Goal: Task Accomplishment & Management: Use online tool/utility

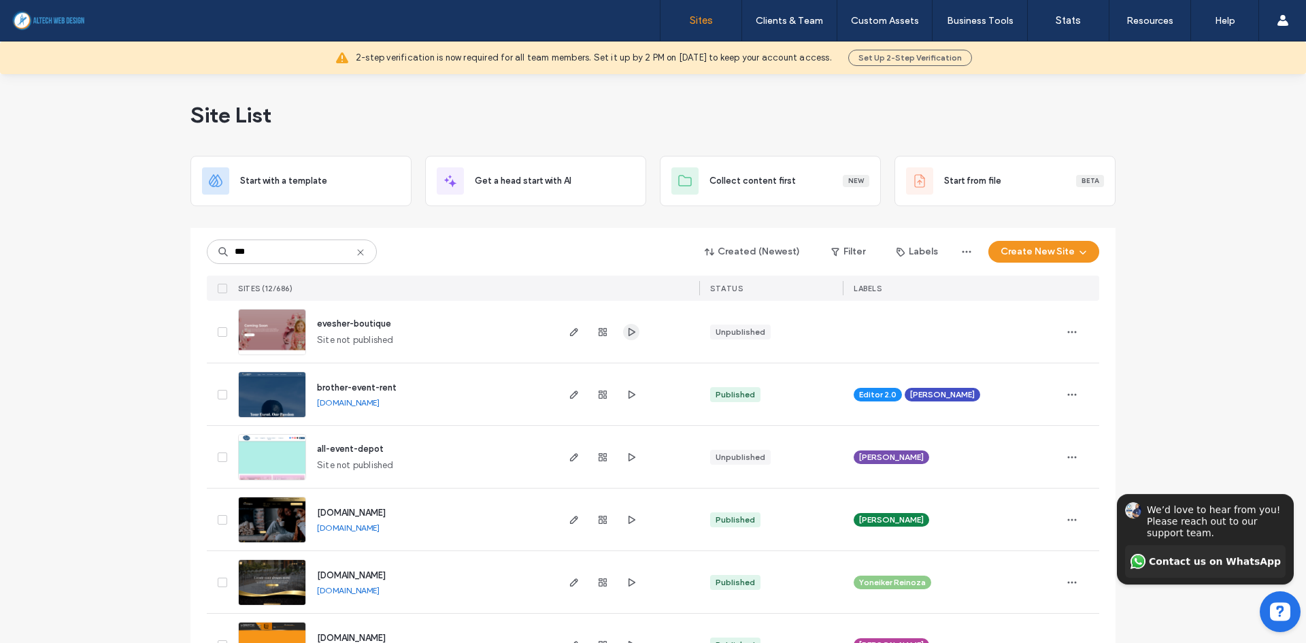
type input "***"
click at [626, 335] on icon "button" at bounding box center [631, 331] width 11 height 11
click at [571, 331] on icon "button" at bounding box center [573, 331] width 11 height 11
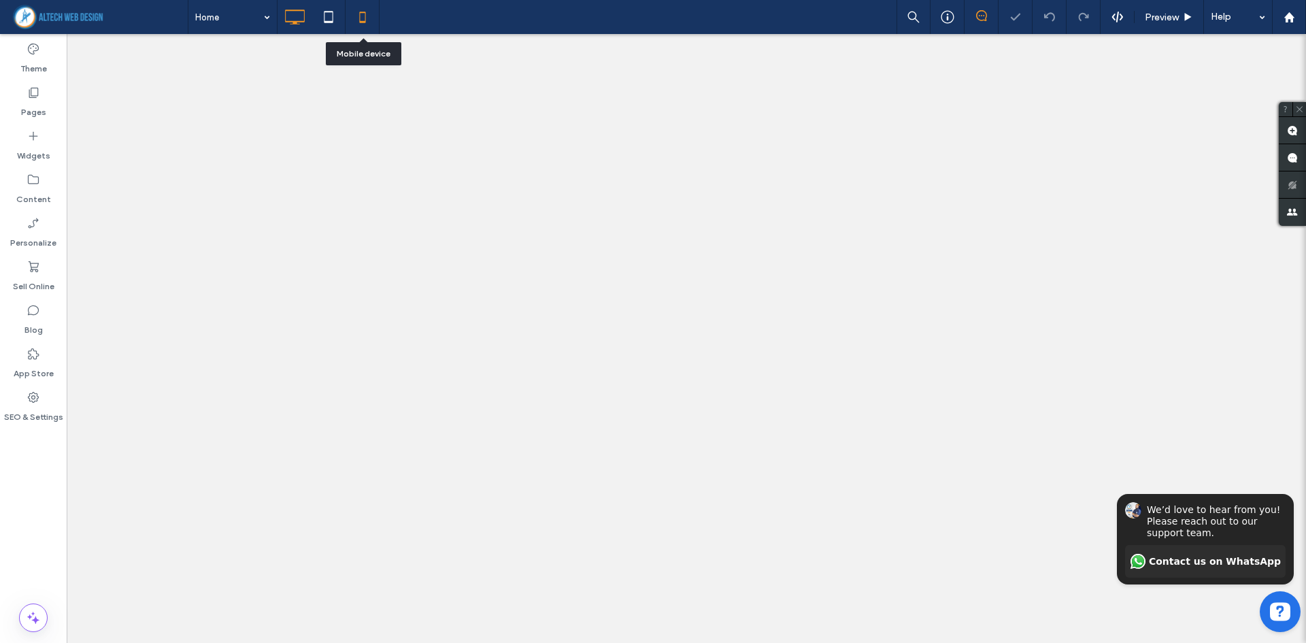
click at [359, 21] on icon at bounding box center [362, 16] width 27 height 27
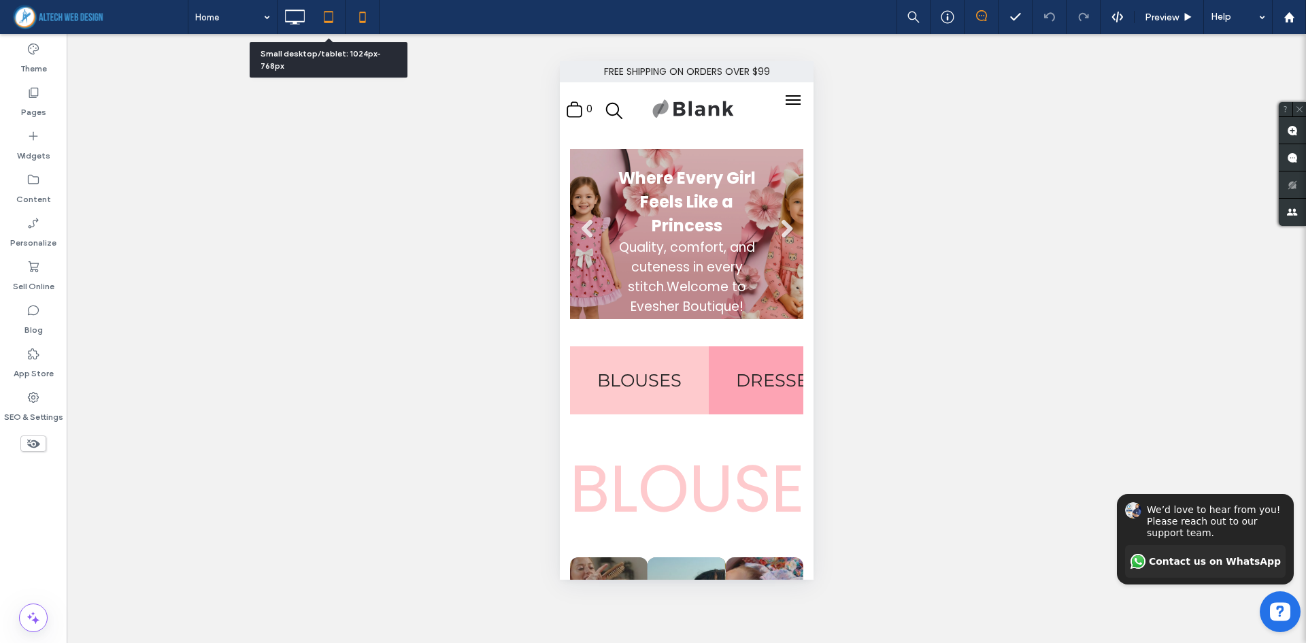
click at [325, 22] on use at bounding box center [328, 17] width 9 height 12
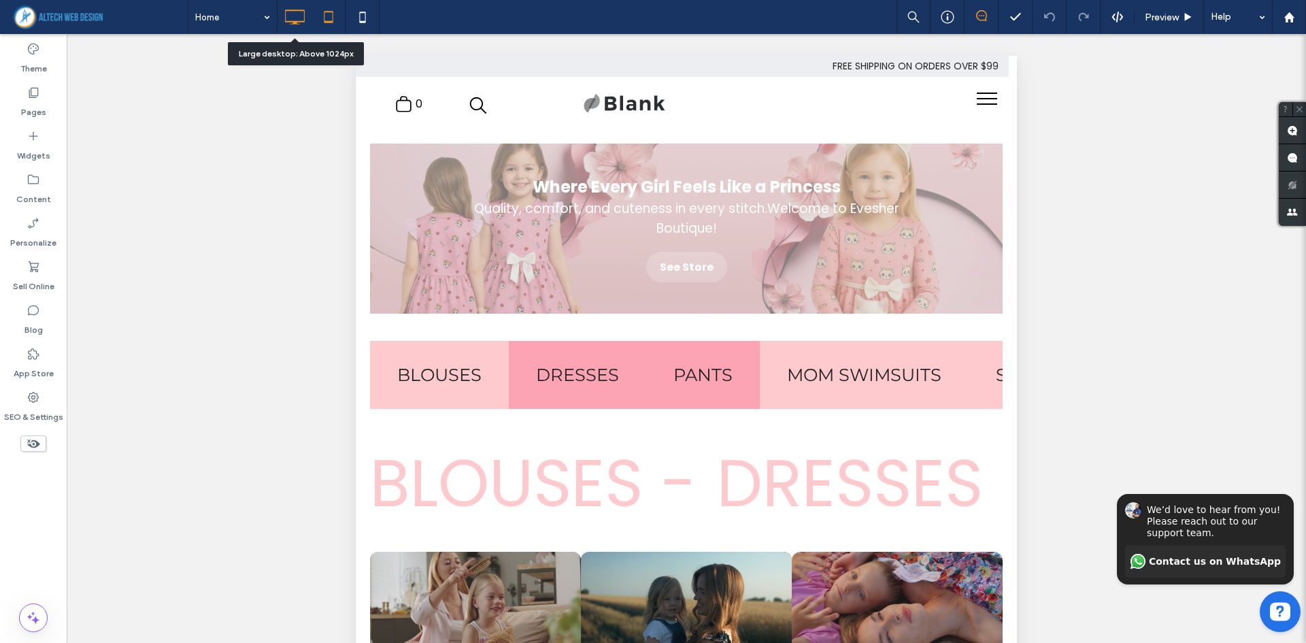
click at [293, 24] on use at bounding box center [296, 17] width 20 height 15
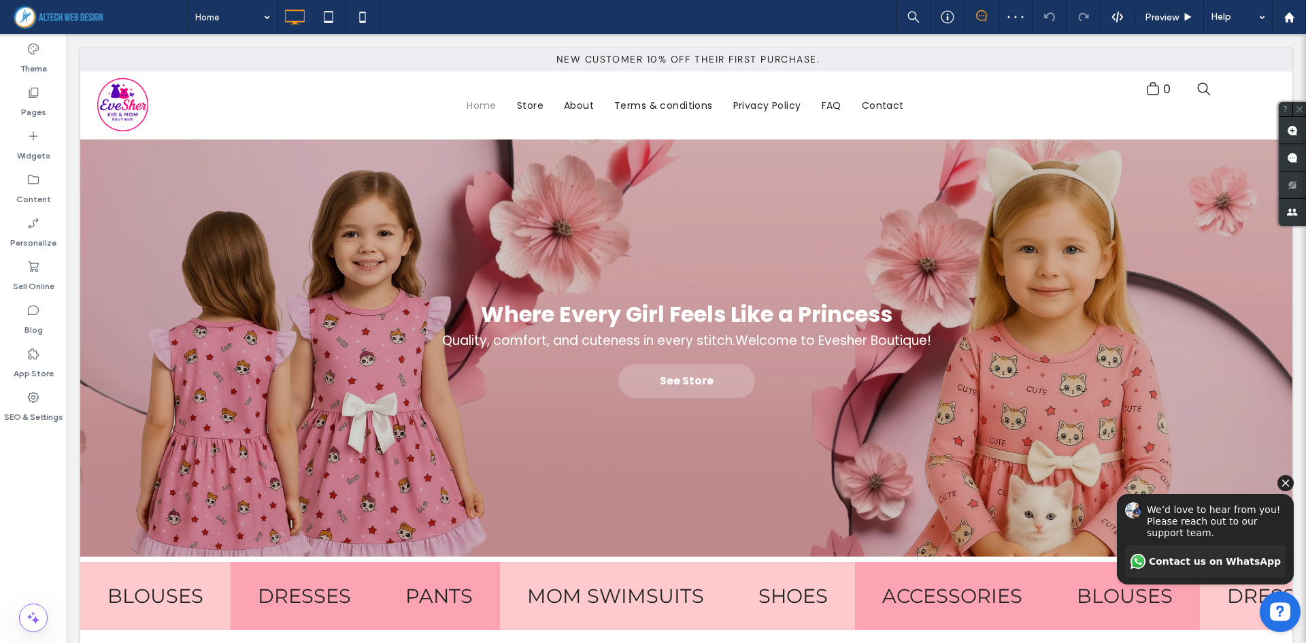
click at [1285, 483] on icon "Hide invitation" at bounding box center [1285, 482] width 7 height 7
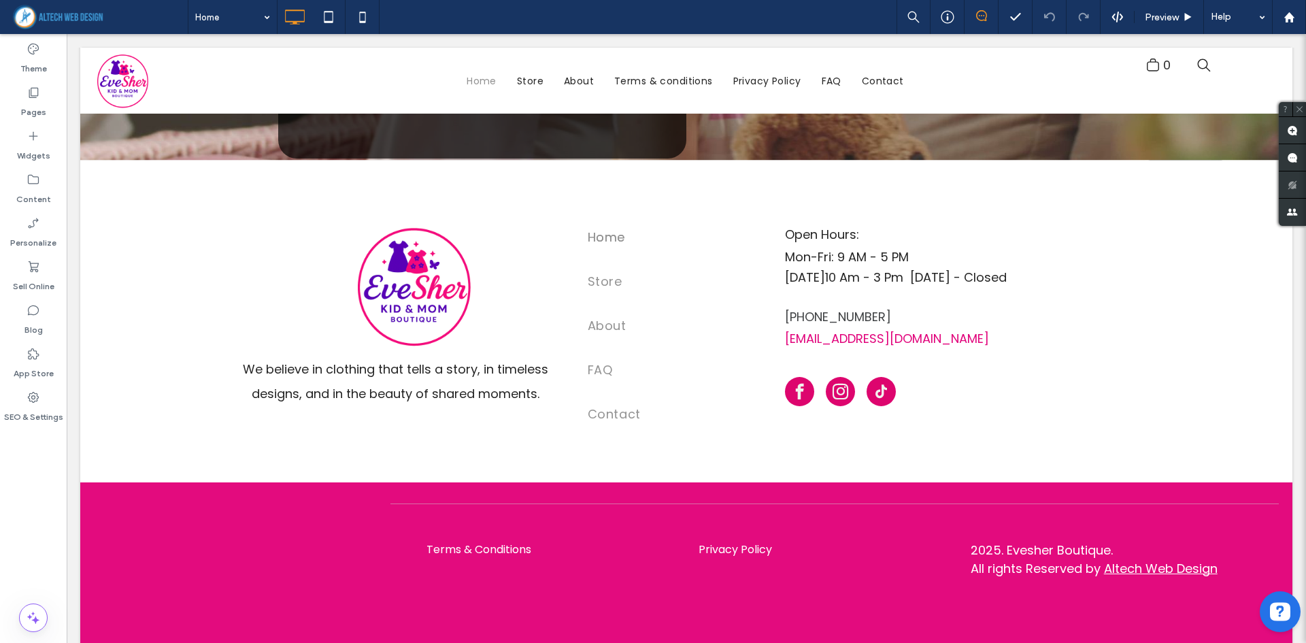
scroll to position [4516, 0]
